Goal: Check status: Check status

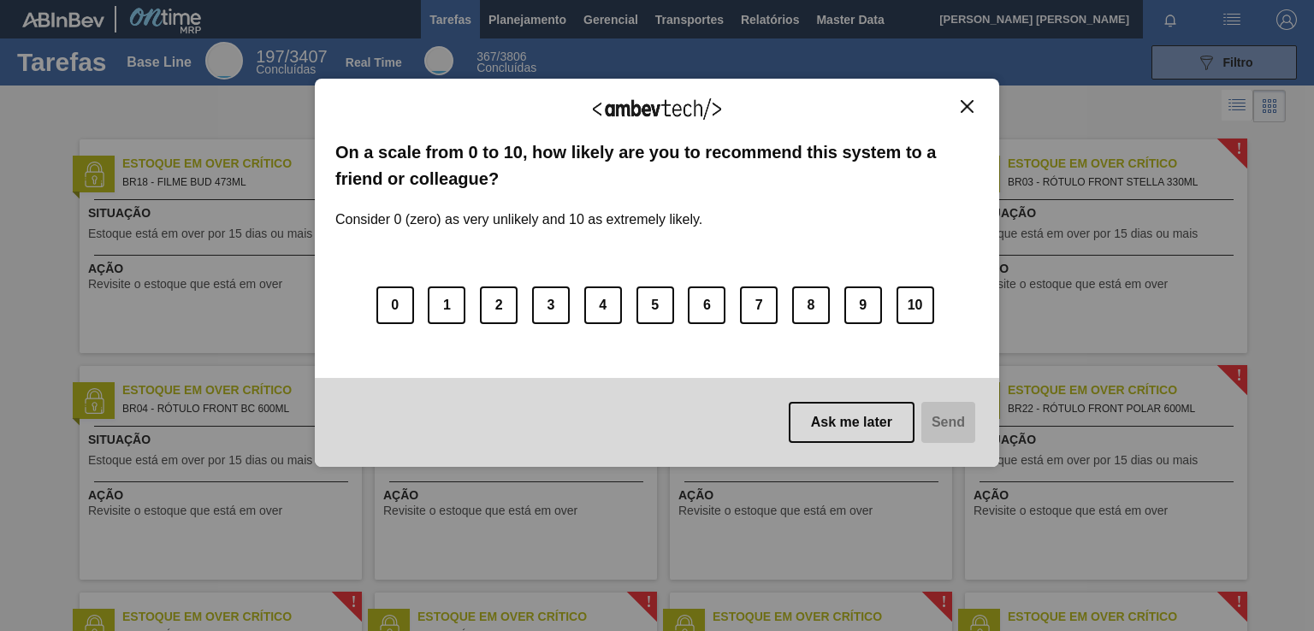
click at [966, 102] on img "Close" at bounding box center [967, 106] width 13 height 13
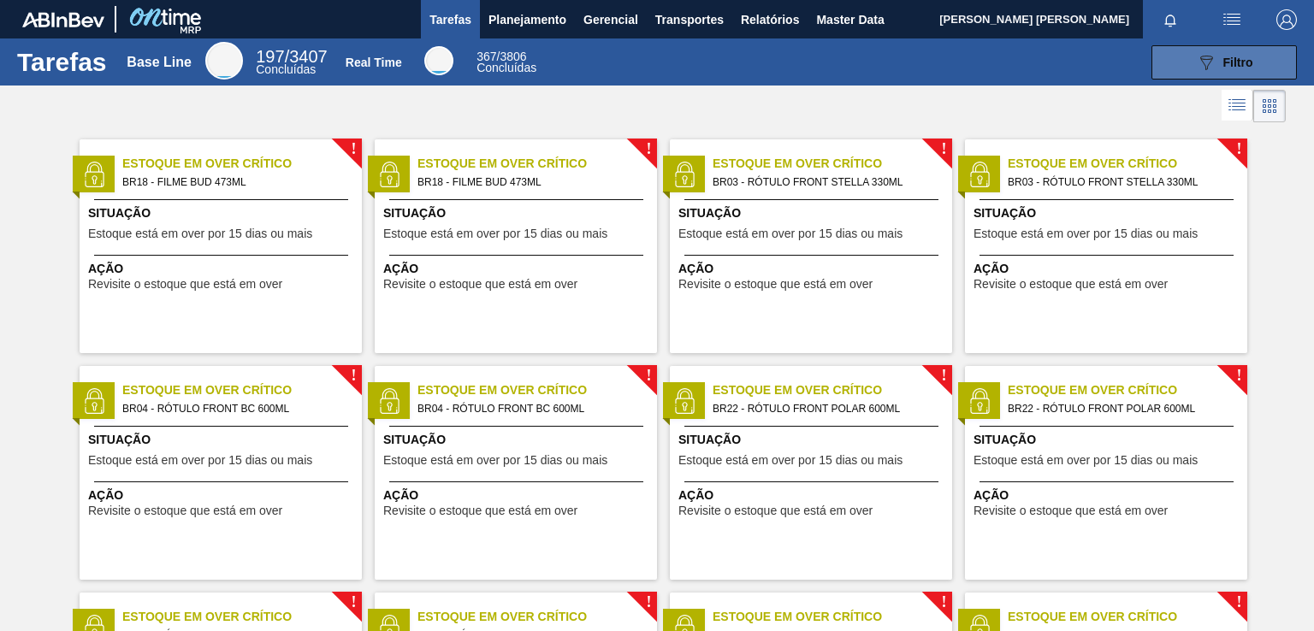
click at [1210, 74] on button "089F7B8B-B2A5-4AFE-B5C0-19BA573D28AC Filtro" at bounding box center [1223, 62] width 145 height 34
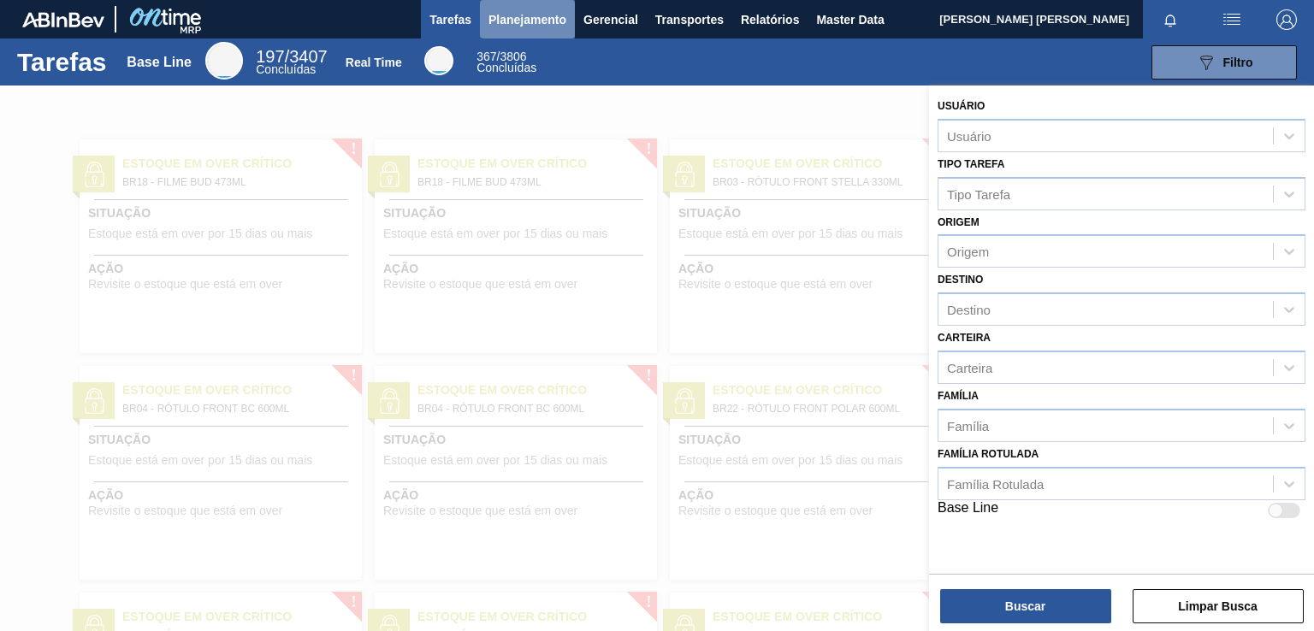
click at [508, 14] on span "Planejamento" at bounding box center [527, 19] width 78 height 21
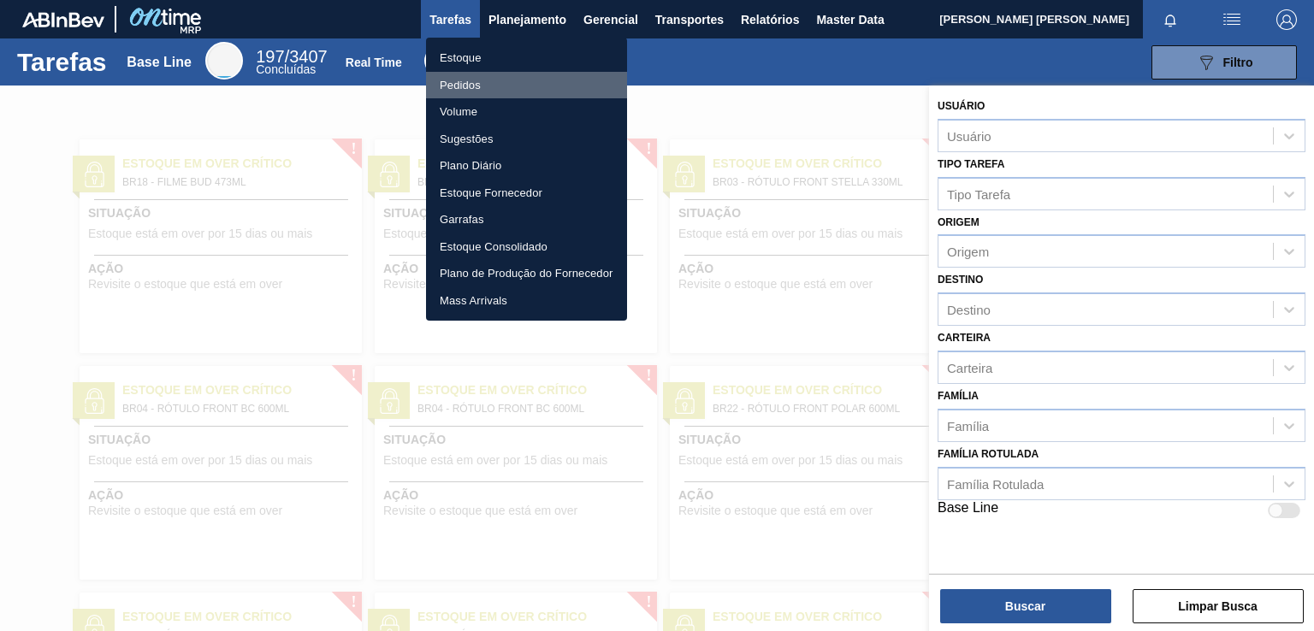
click at [502, 94] on li "Pedidos" at bounding box center [526, 85] width 201 height 27
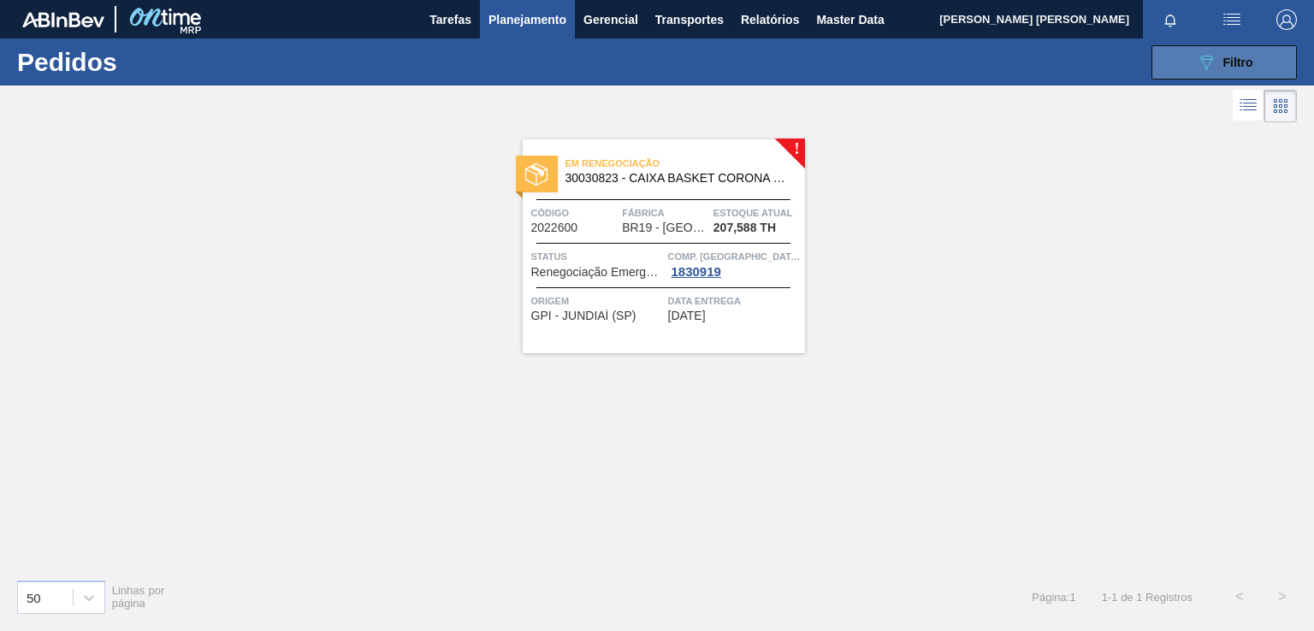
click at [1197, 57] on icon "089F7B8B-B2A5-4AFE-B5C0-19BA573D28AC" at bounding box center [1206, 62] width 21 height 21
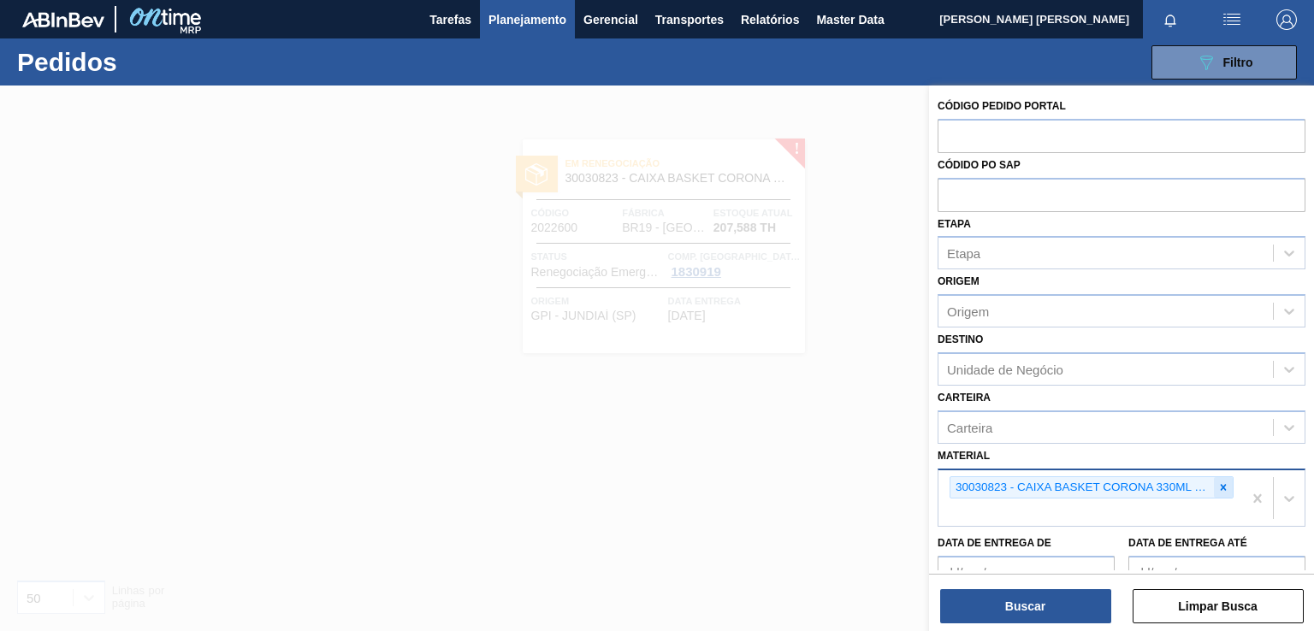
click at [1224, 482] on icon at bounding box center [1223, 488] width 12 height 12
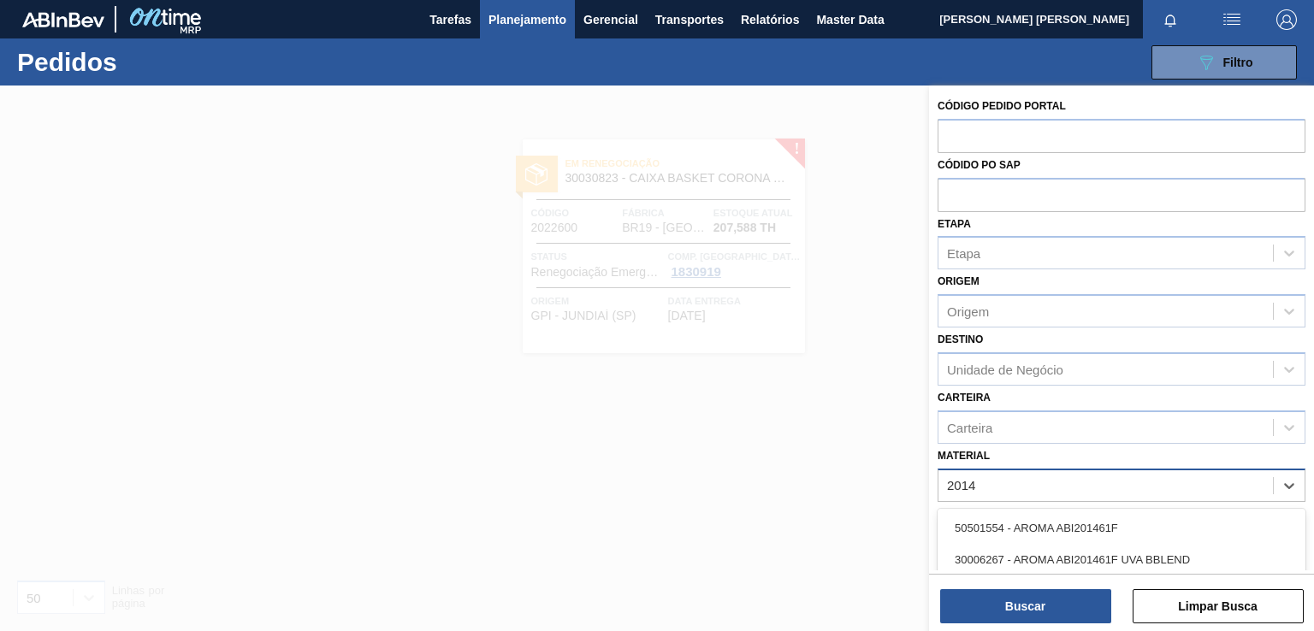
type input "2014"
type input "300"
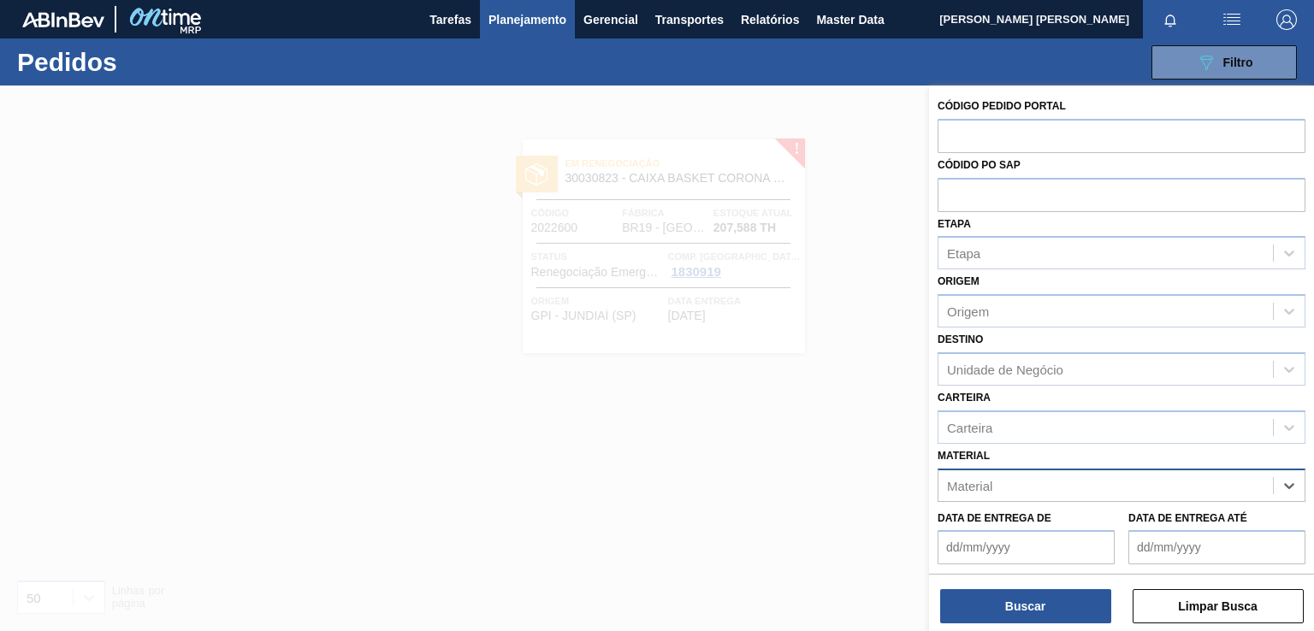
paste input "300"
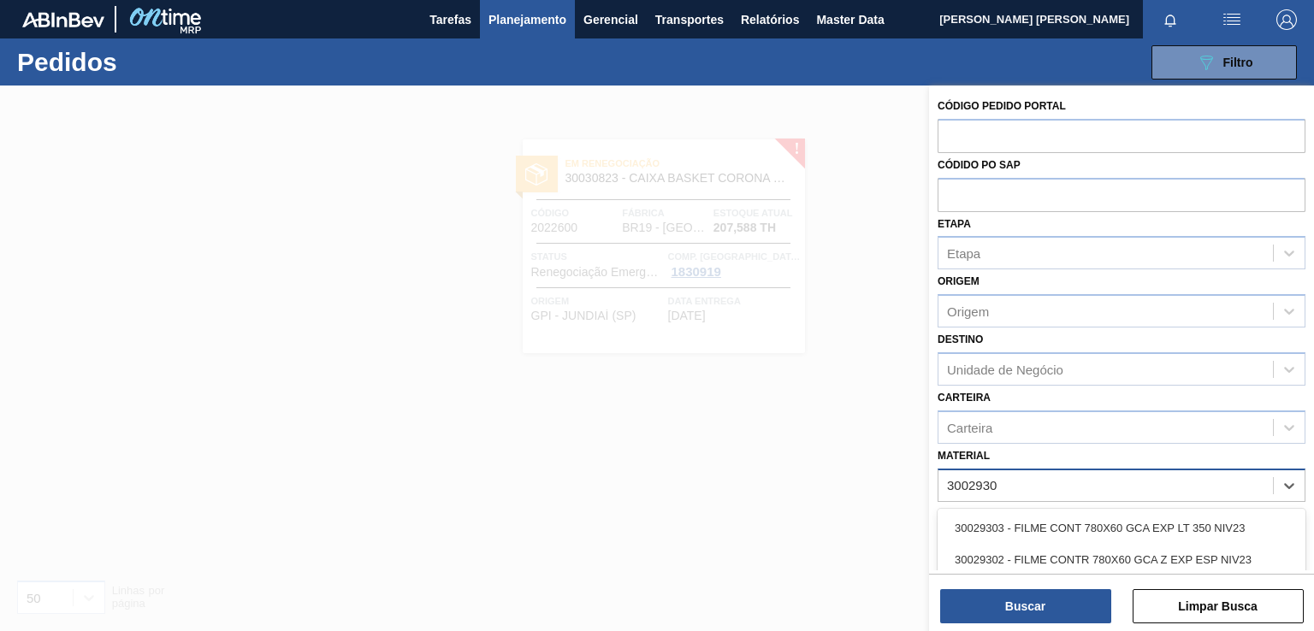
type input "30029302"
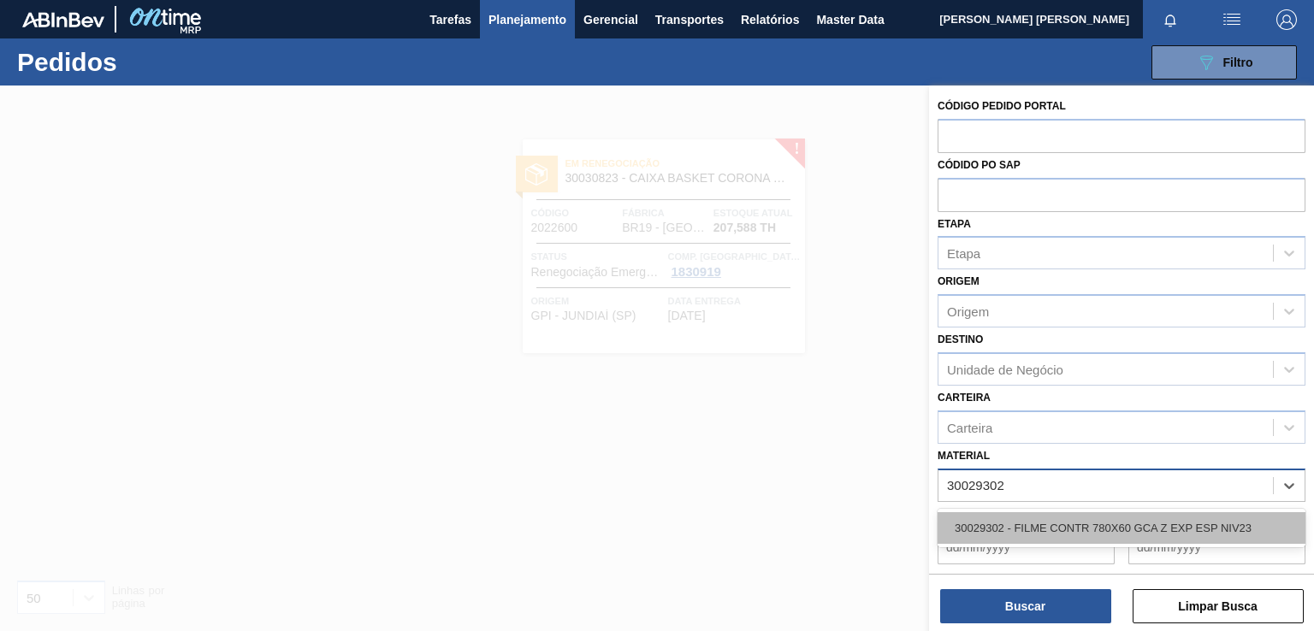
click at [1094, 525] on div "30029302 - FILME CONTR 780X60 GCA Z EXP ESP NIV23" at bounding box center [1122, 528] width 368 height 32
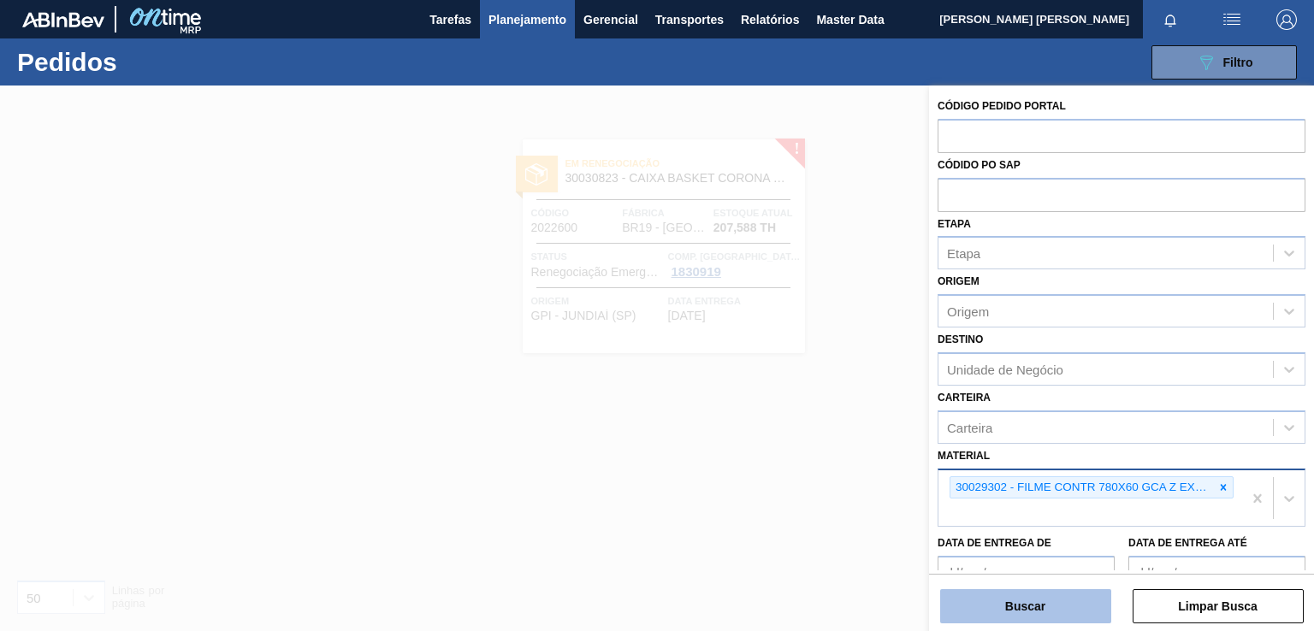
click at [1038, 613] on button "Buscar" at bounding box center [1025, 606] width 171 height 34
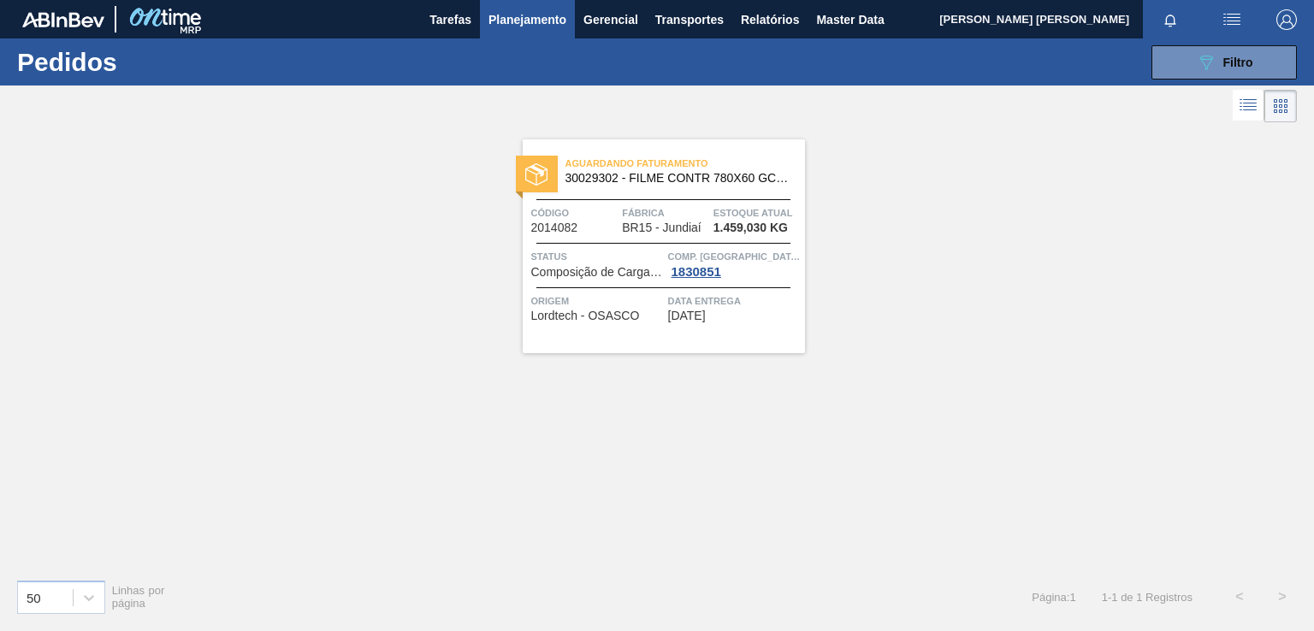
click at [715, 332] on div "Aguardando Faturamento 30029302 - FILME CONTR 780X60 GCA Z EXP ESP NIV23 Código…" at bounding box center [664, 246] width 282 height 214
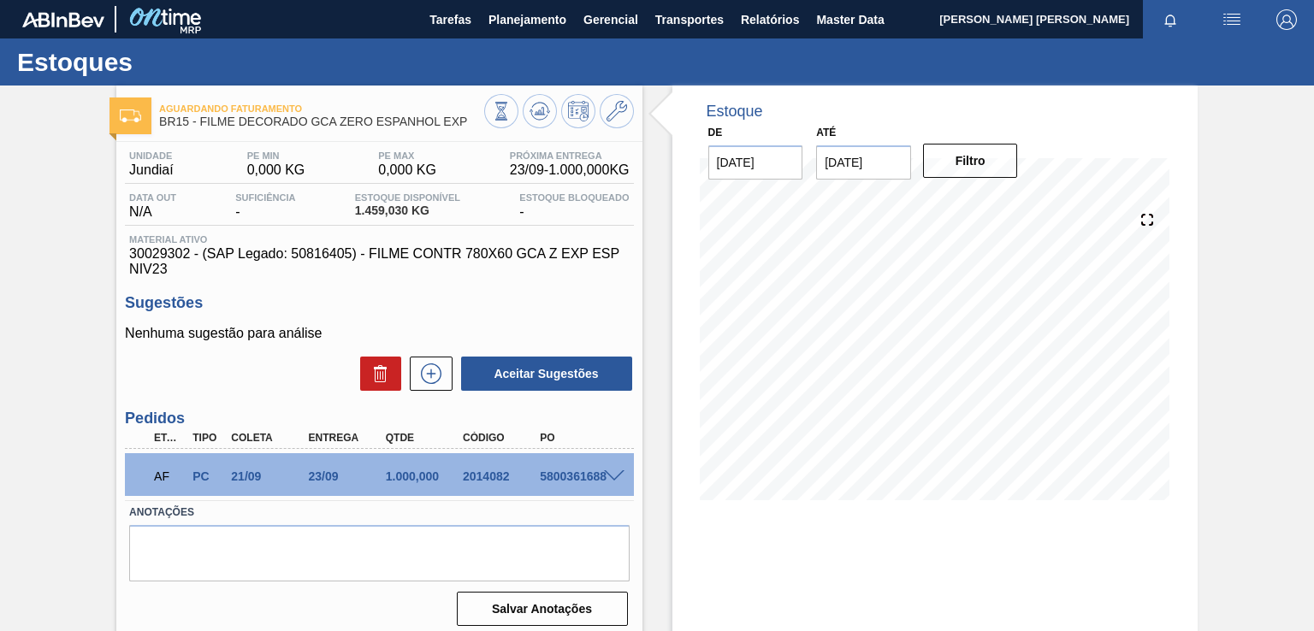
click at [178, 269] on span "30029302 - (SAP Legado: 50816405) - FILME CONTR 780X60 GCA Z EXP ESP NIV23" at bounding box center [379, 261] width 500 height 31
click at [154, 263] on span "30029302 - (SAP Legado: 50816405) - FILME CONTR 780X60 GCA Z EXP ESP NIV23" at bounding box center [379, 261] width 500 height 31
